Goal: Transaction & Acquisition: Purchase product/service

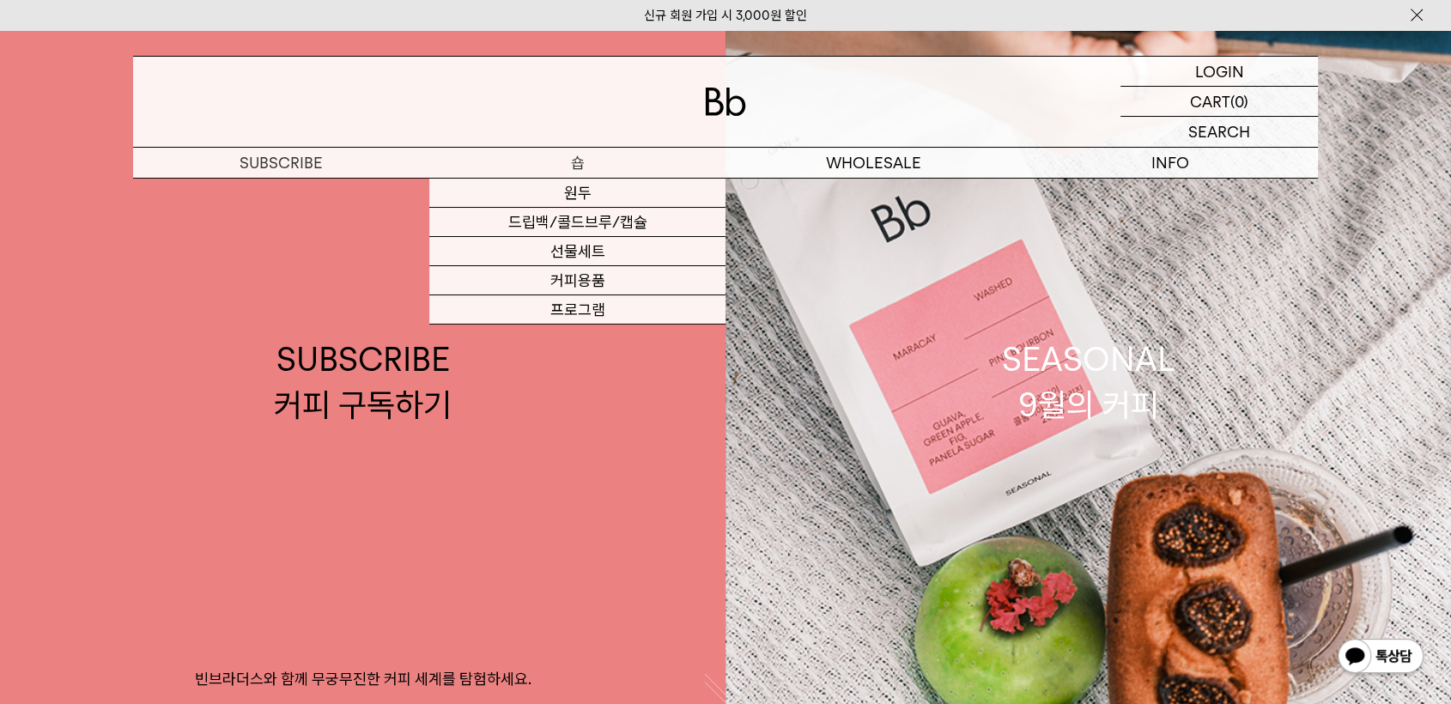
click at [583, 162] on p "숍" at bounding box center [577, 163] width 296 height 30
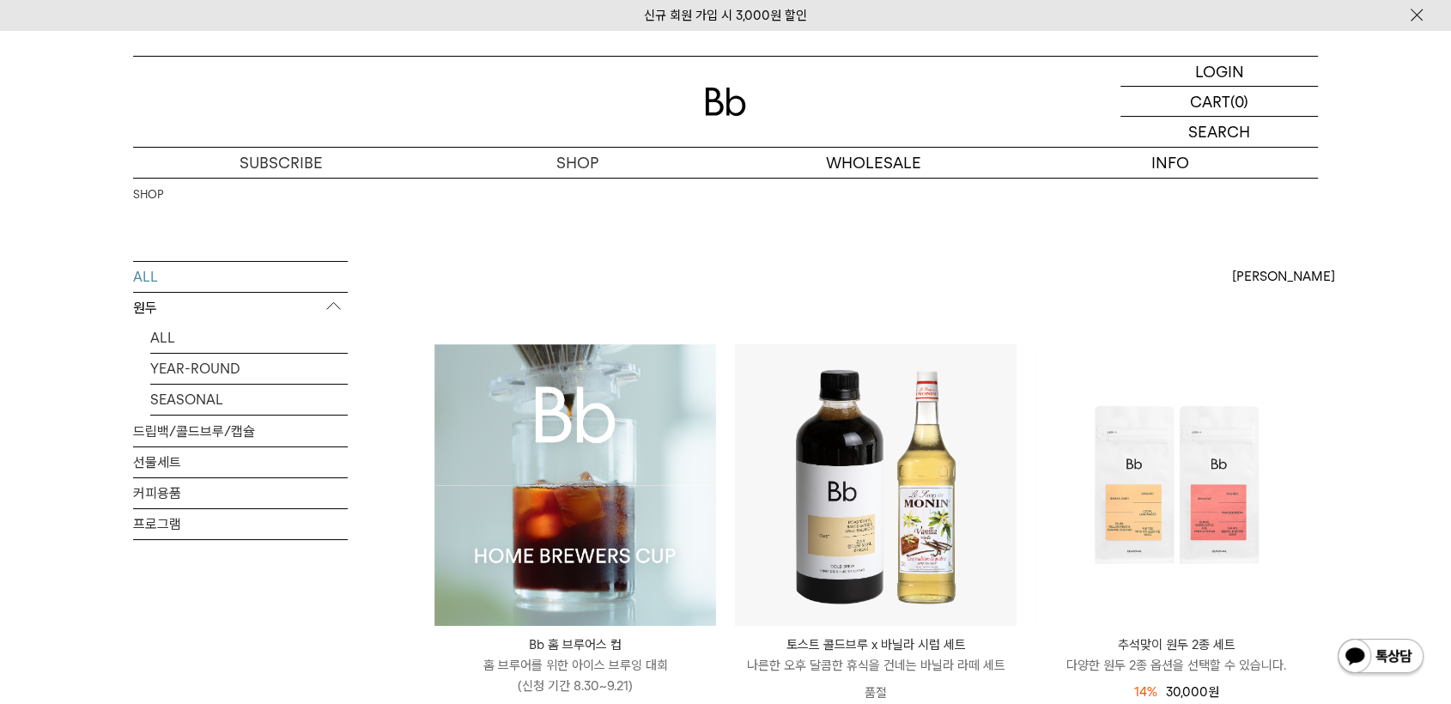
click at [540, 439] on img at bounding box center [575, 485] width 282 height 282
